Goal: Find specific fact: Find specific fact

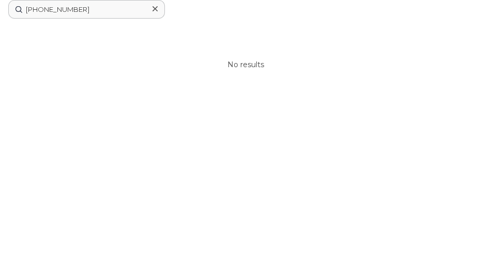
drag, startPoint x: 79, startPoint y: 10, endPoint x: -43, endPoint y: 5, distance: 122.1
paste input "07 4256"
drag, startPoint x: 81, startPoint y: 10, endPoint x: -4, endPoint y: 5, distance: 84.9
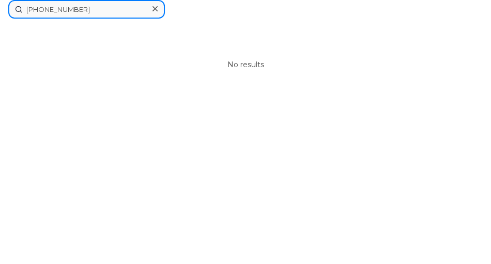
paste input "2712872"
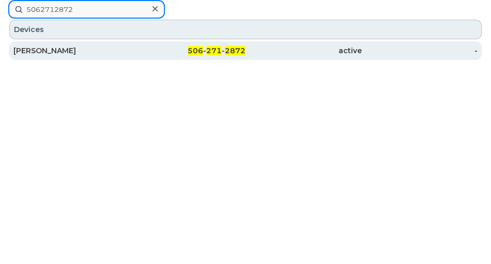
type input "5062712872"
click at [133, 53] on div "506 - 271 - 2872" at bounding box center [188, 50] width 116 height 10
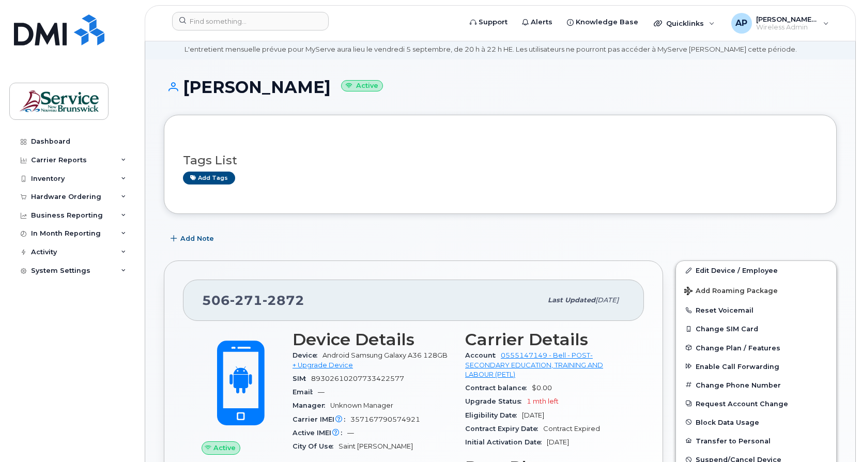
scroll to position [52, 0]
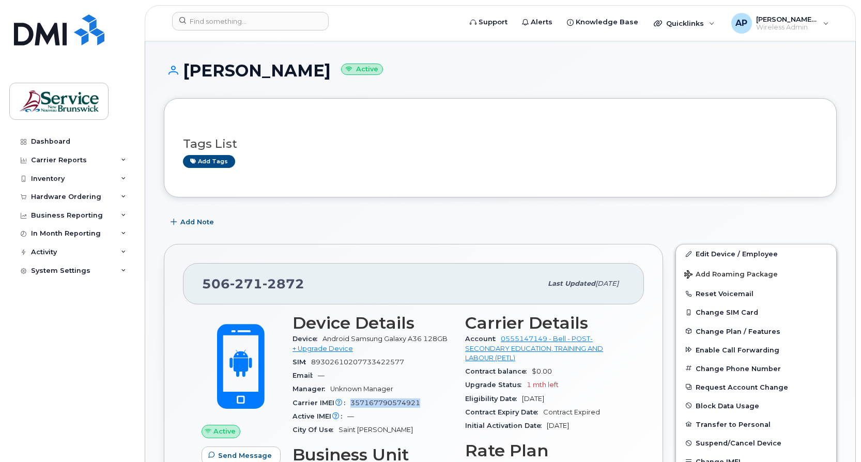
drag, startPoint x: 421, startPoint y: 404, endPoint x: 348, endPoint y: 405, distance: 72.9
click at [348, 405] on div "Carrier IMEI Carrier IMEI is reported during the last billing cycle or change o…" at bounding box center [373, 402] width 160 height 13
copy span "357167790574921"
